Goal: Transaction & Acquisition: Purchase product/service

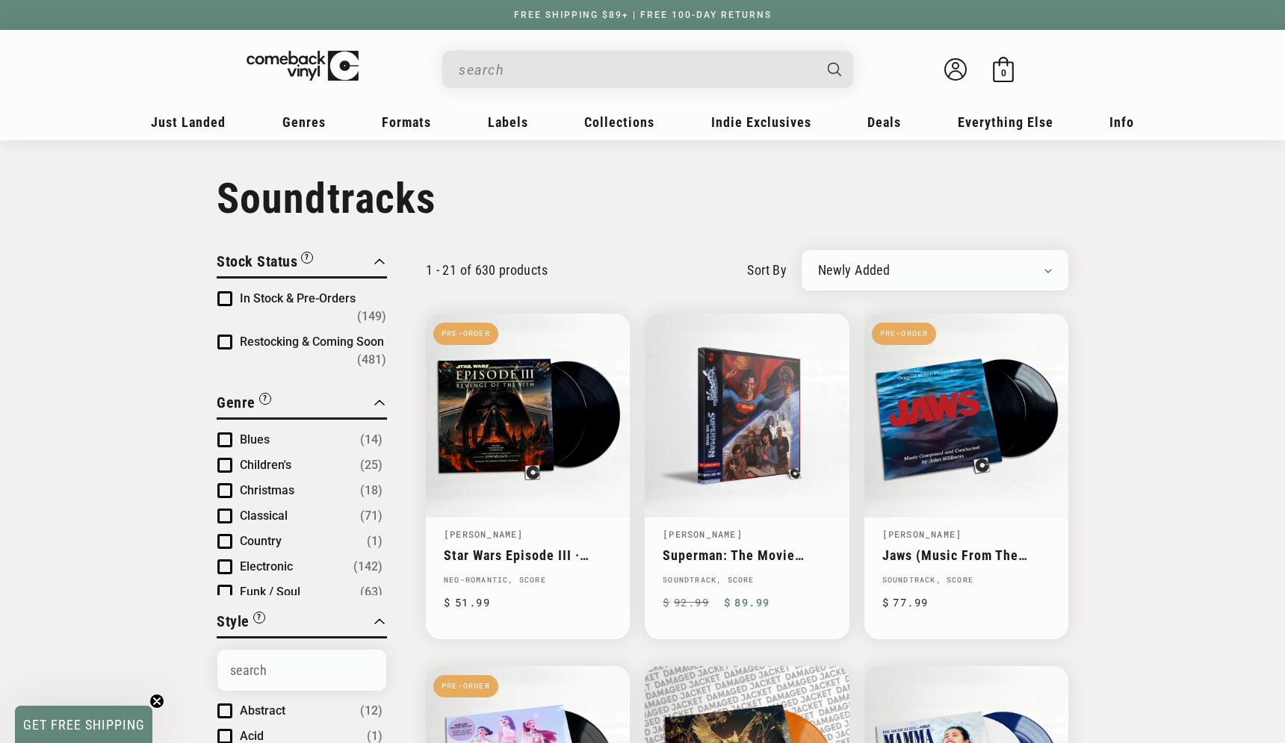
click at [663, 66] on input "When autocomplete results are available use up and down arrows to review and en…" at bounding box center [636, 70] width 354 height 31
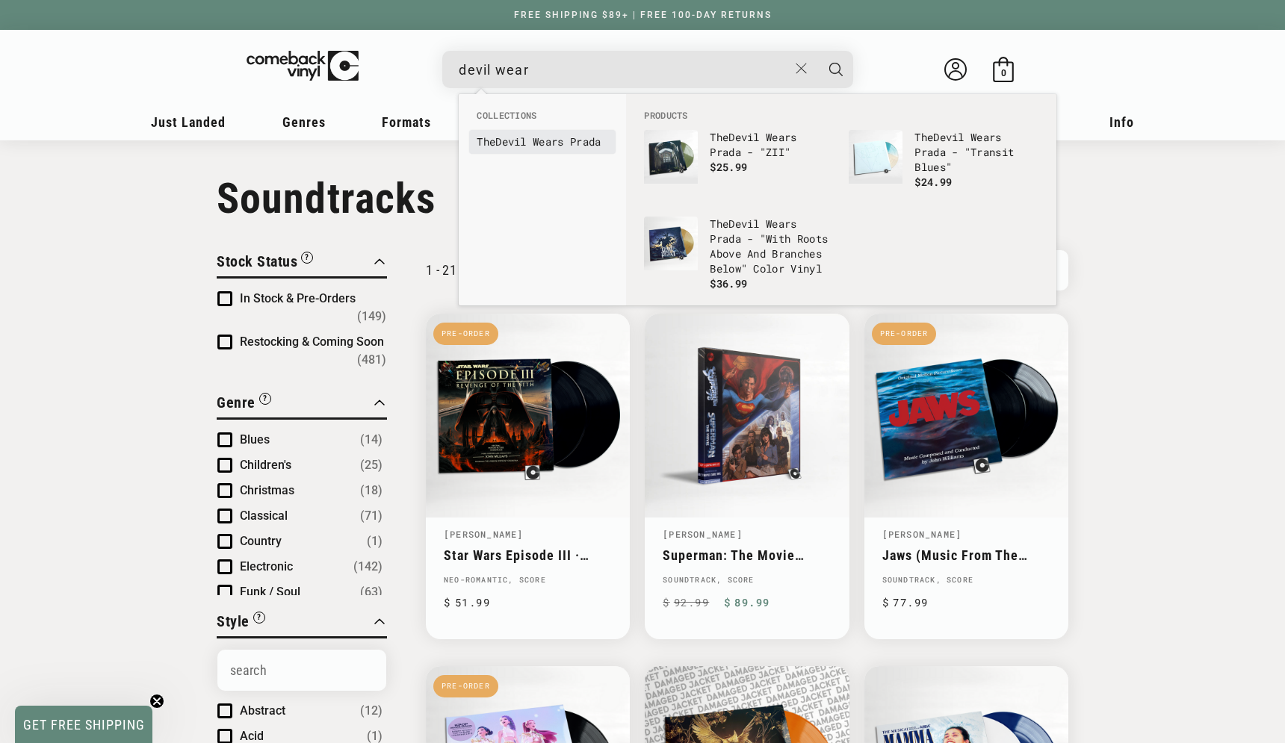
type input "devil wear"
click at [527, 143] on b "Devil" at bounding box center [510, 141] width 31 height 14
